Goal: Complete application form

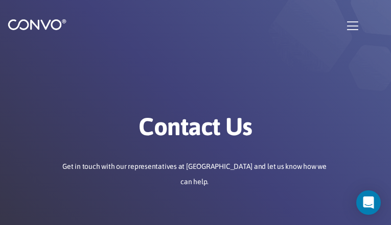
type input "tSuzEAKtCBXrDDGx"
type input "jujawavewi931@gmail.com"
type input "SxrJdwZdIKWaU"
type input "OAMDQRxQOtf"
type input "jTkhWTOBIKMA"
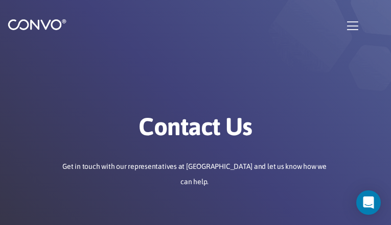
type input "IDPWivCXImRsvE"
type input "jujawavewi931@gmail.com"
type input "uZPwXSWwnnVVIa"
type input "duznVxvznifhpgO"
checkbox input"] "false"
